Goal: Task Accomplishment & Management: Use online tool/utility

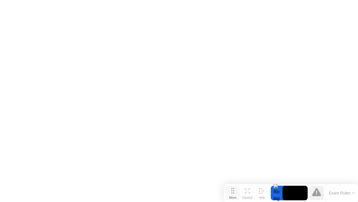
click at [231, 192] on button "Move" at bounding box center [233, 192] width 15 height 15
click img
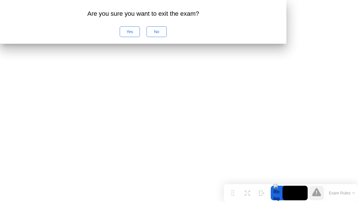
click at [165, 34] on div "No" at bounding box center [157, 31] width 16 height 4
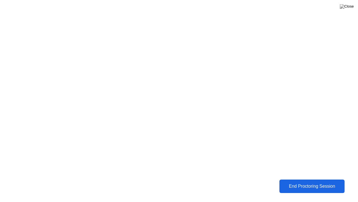
click at [291, 187] on div "End Proctoring Session" at bounding box center [312, 185] width 62 height 5
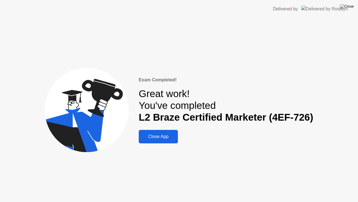
click at [157, 139] on div "Close App" at bounding box center [159, 136] width 36 height 5
